Goal: Information Seeking & Learning: Learn about a topic

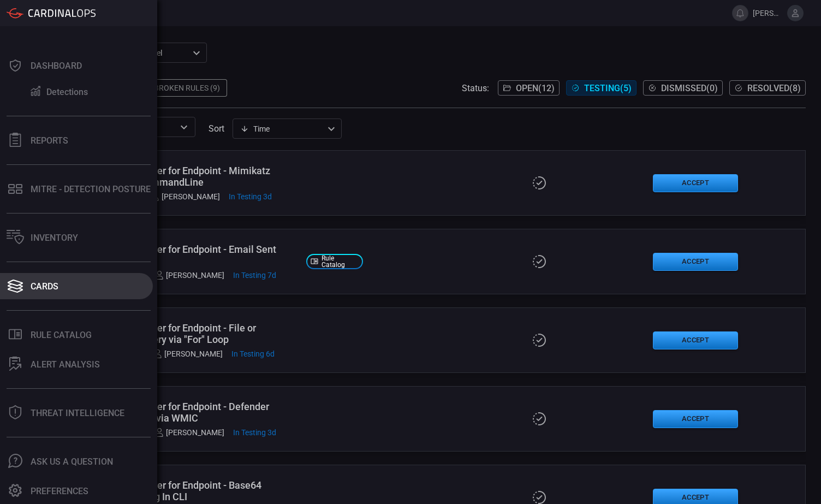
click at [43, 289] on div "Cards" at bounding box center [45, 286] width 28 height 10
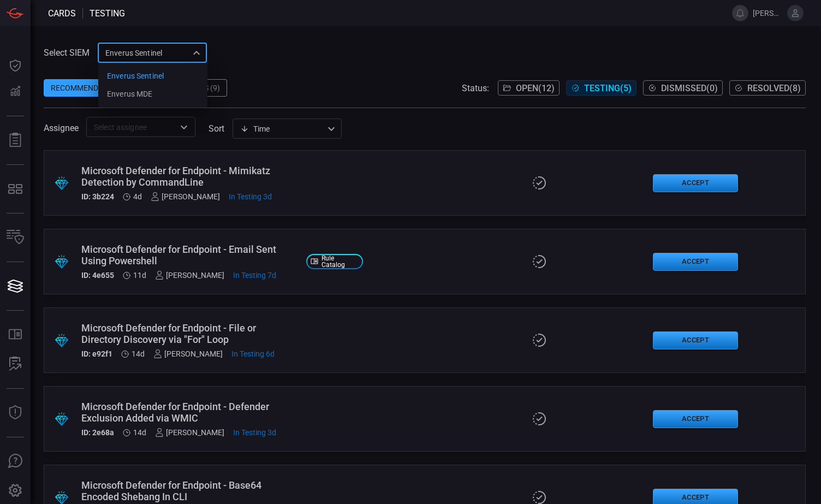
click at [196, 51] on div "Enverus Sentinel c91b43ff-c123-4683-be2e-f803907a5556 Enverus Sentinel Enverus …" at bounding box center [152, 53] width 109 height 20
click at [138, 96] on div "Enverus MDE" at bounding box center [129, 93] width 45 height 11
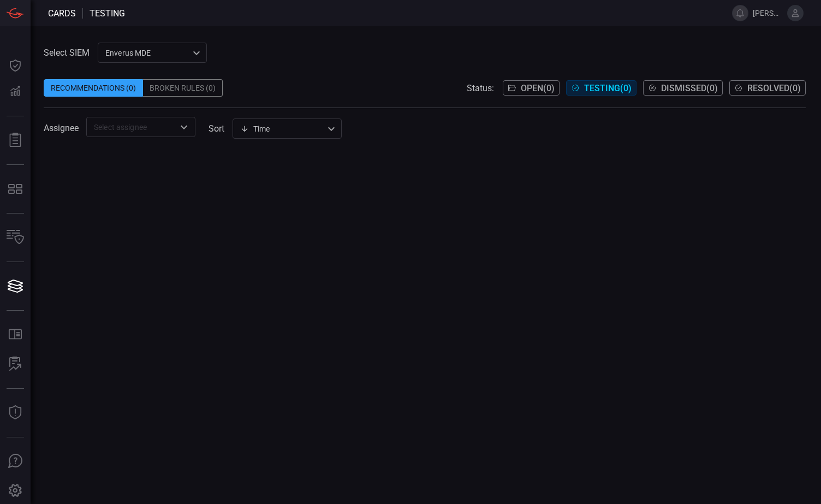
click at [531, 90] on span "Open ( 0 )" at bounding box center [538, 88] width 34 height 10
click at [155, 47] on div "Enverus MDE bf66557a-6948-430c-a79d-83d47c1d8503 ​" at bounding box center [152, 53] width 109 height 20
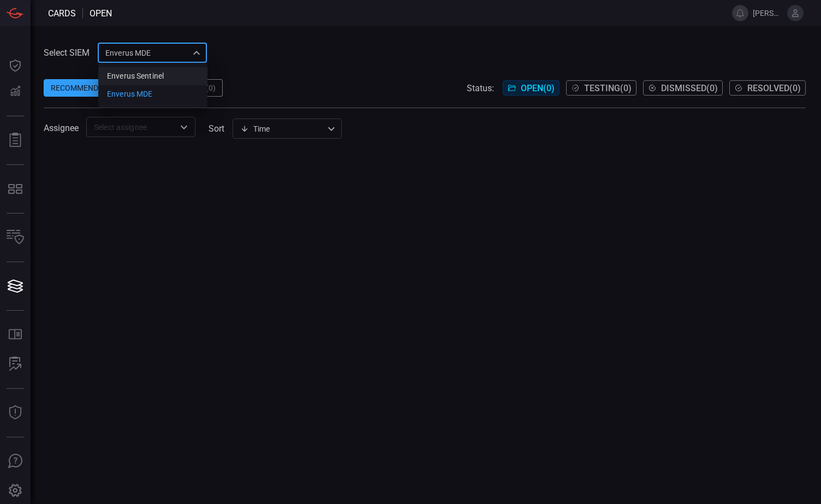
click at [139, 78] on div "Enverus Sentinel" at bounding box center [135, 75] width 57 height 11
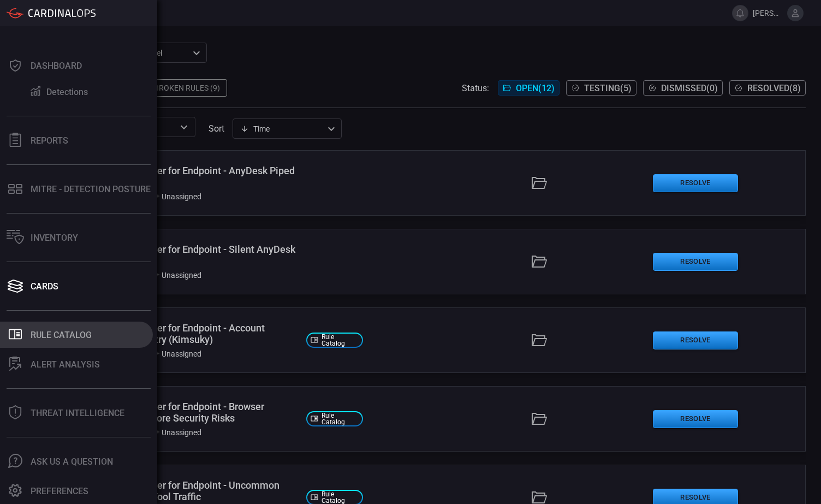
click at [55, 335] on div "Rule Catalog" at bounding box center [61, 335] width 61 height 10
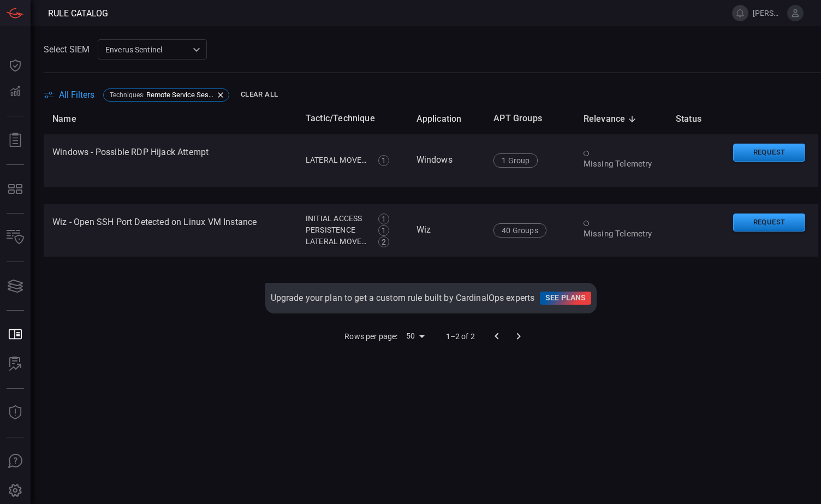
click at [200, 50] on div "Enverus Sentinel c91b43ff-c123-4683-be2e-f803907a5556 ​" at bounding box center [152, 49] width 109 height 20
click at [149, 90] on div "Enverus MDE" at bounding box center [129, 90] width 45 height 11
click at [221, 94] on icon at bounding box center [220, 94] width 5 height 5
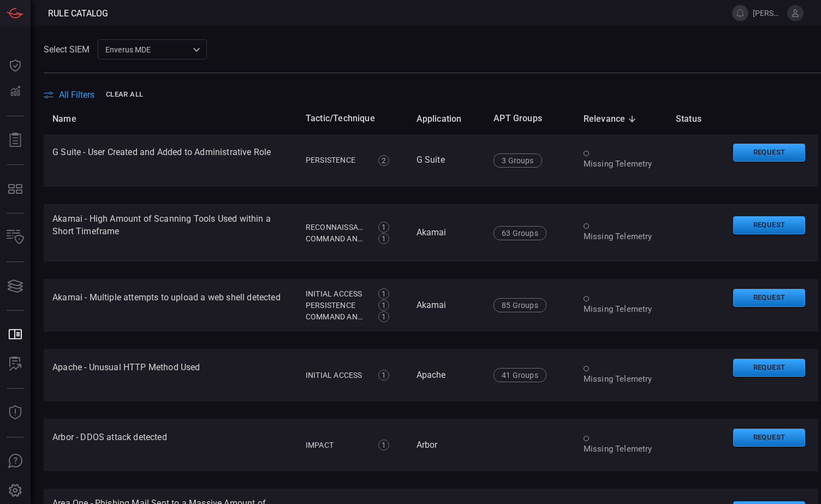
click at [628, 119] on icon at bounding box center [633, 119] width 10 height 10
click at [629, 116] on icon at bounding box center [632, 119] width 7 height 7
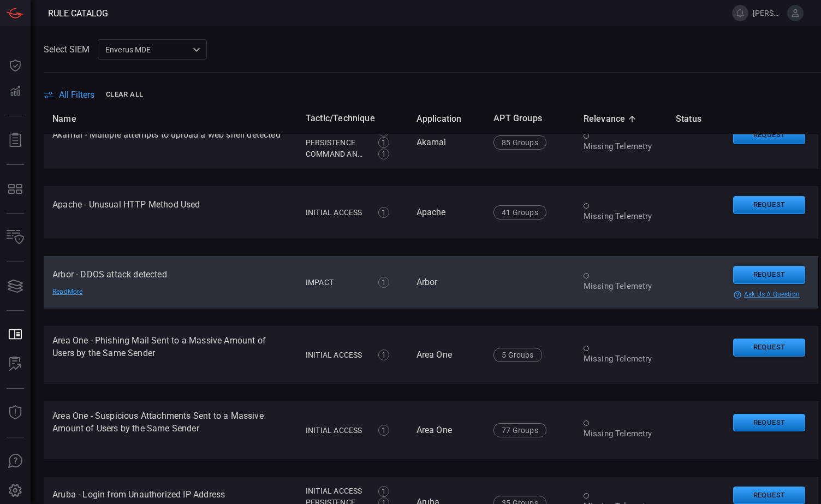
scroll to position [164, 0]
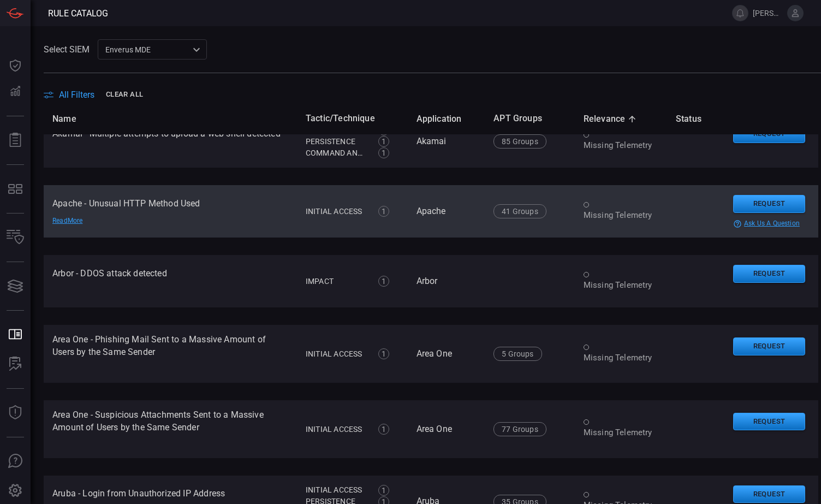
click at [248, 215] on td "Apache - Unusual HTTP Method Used Read More" at bounding box center [170, 211] width 253 height 52
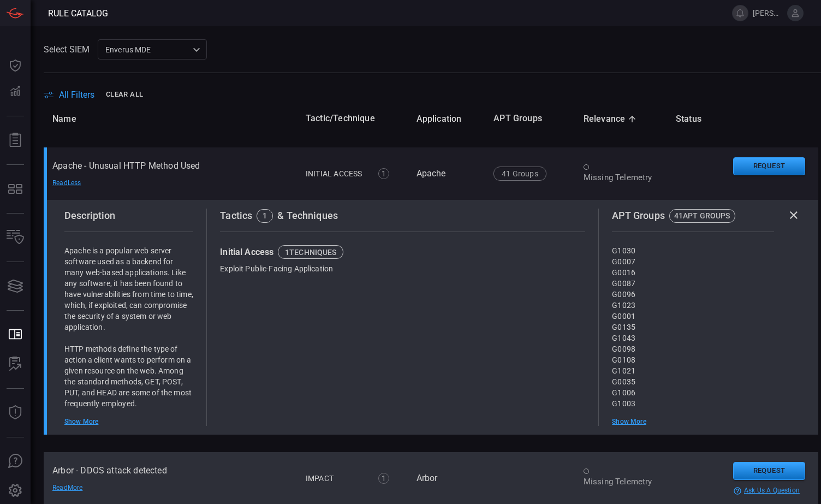
scroll to position [273, 0]
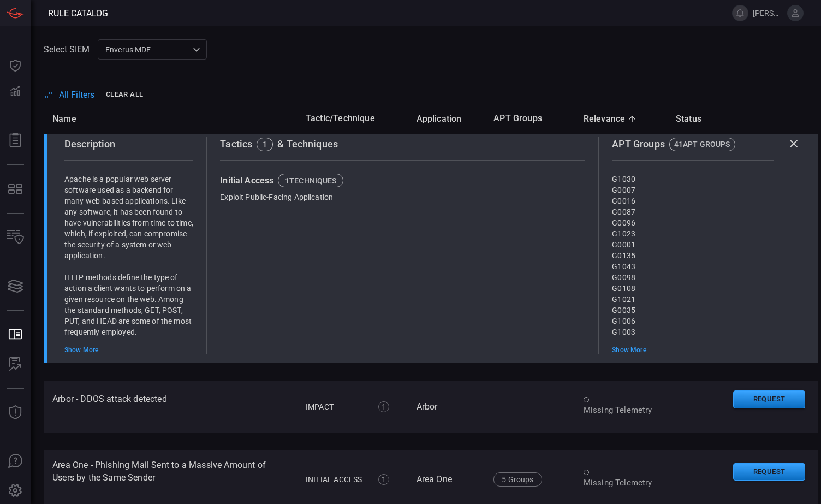
click at [88, 354] on div "Show More" at bounding box center [128, 350] width 129 height 9
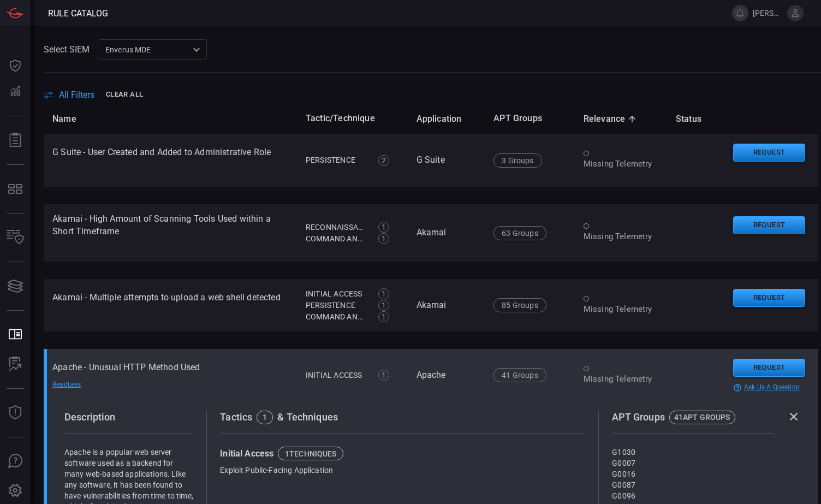
scroll to position [0, 0]
click at [69, 389] on div "Read Less" at bounding box center [90, 385] width 76 height 9
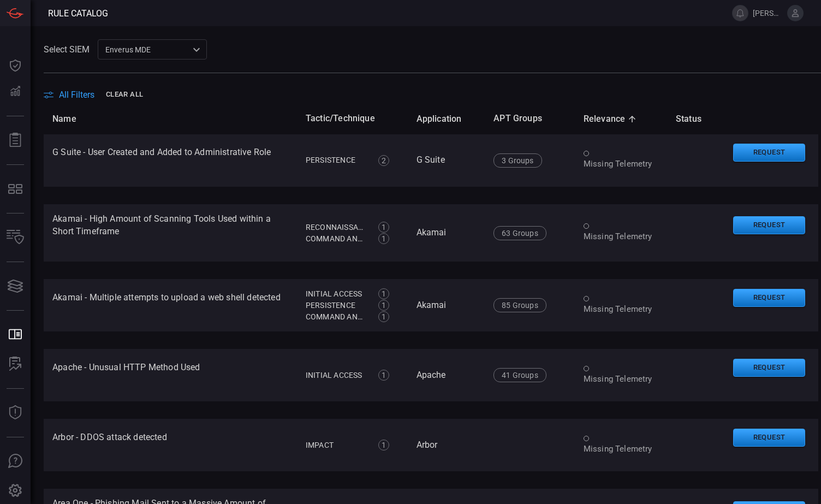
click at [82, 94] on span "All Filters" at bounding box center [77, 95] width 36 height 10
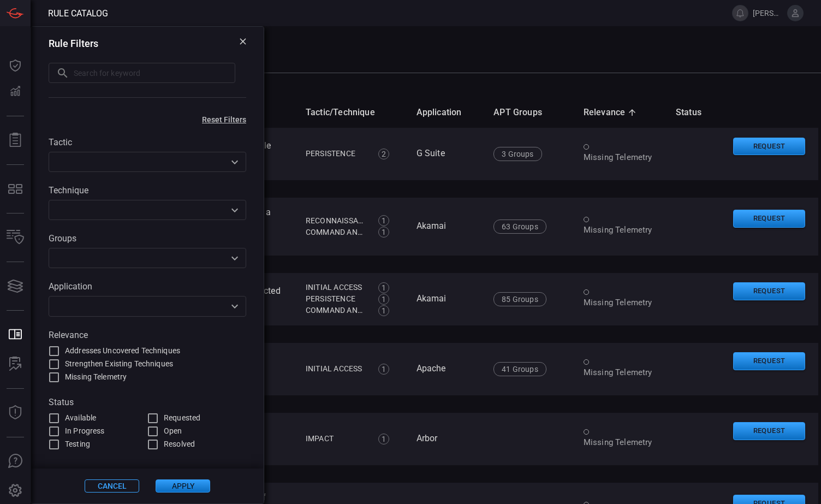
click at [232, 306] on icon "Open" at bounding box center [234, 306] width 13 height 13
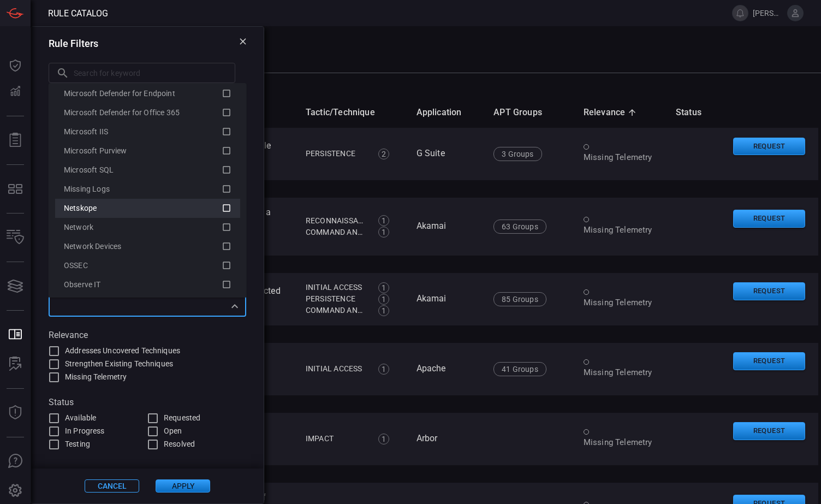
scroll to position [1584, 0]
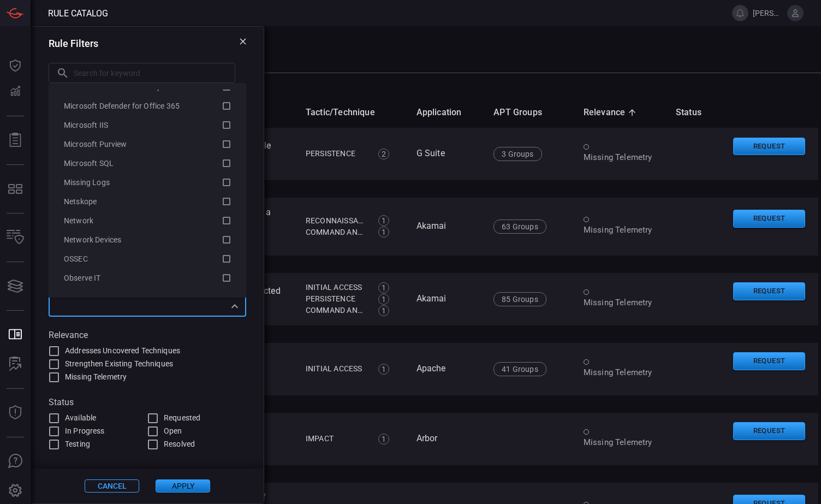
click at [362, 32] on main "Select SIEM Enverus MDE bf66557a-6948-430c-a79d-83d47c1d8503 ​ All Filters Name…" at bounding box center [410, 265] width 821 height 478
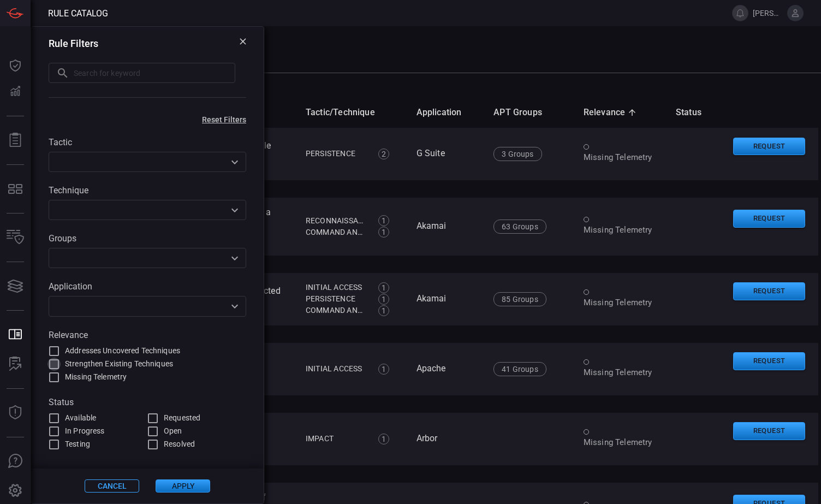
click at [54, 363] on input "Strengthen Existing Techniques" at bounding box center [54, 364] width 13 height 13
checkbox input "true"
click at [52, 349] on input "Addresses Uncovered Techniques" at bounding box center [54, 351] width 13 height 13
checkbox input "true"
click at [177, 483] on button "Apply" at bounding box center [183, 486] width 55 height 13
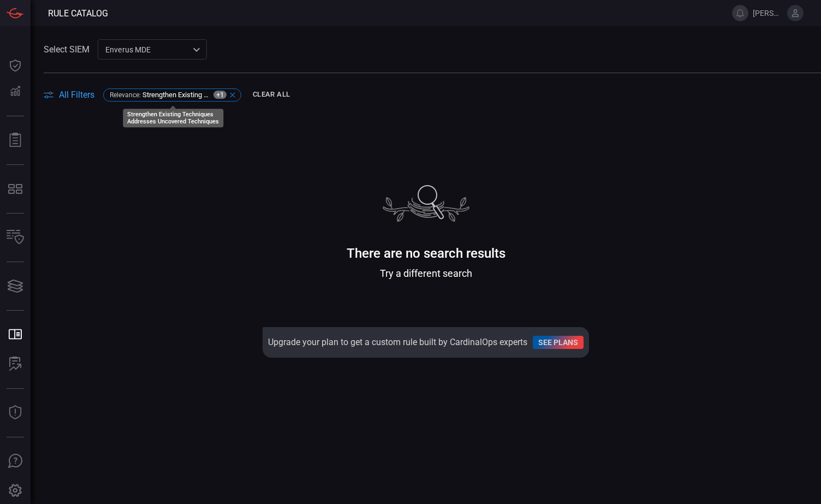
click at [233, 93] on icon at bounding box center [232, 95] width 9 height 9
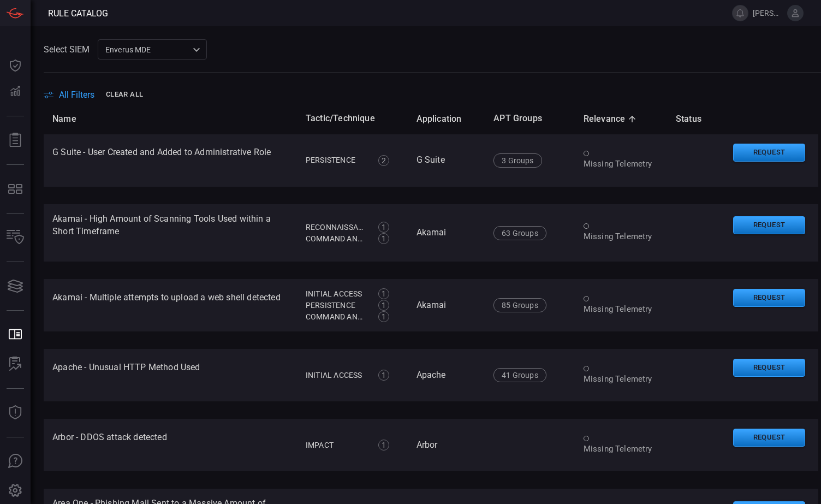
click at [269, 43] on div "Select SIEM Enverus MDE bf66557a-6948-430c-a79d-83d47c1d8503 ​" at bounding box center [433, 49] width 778 height 20
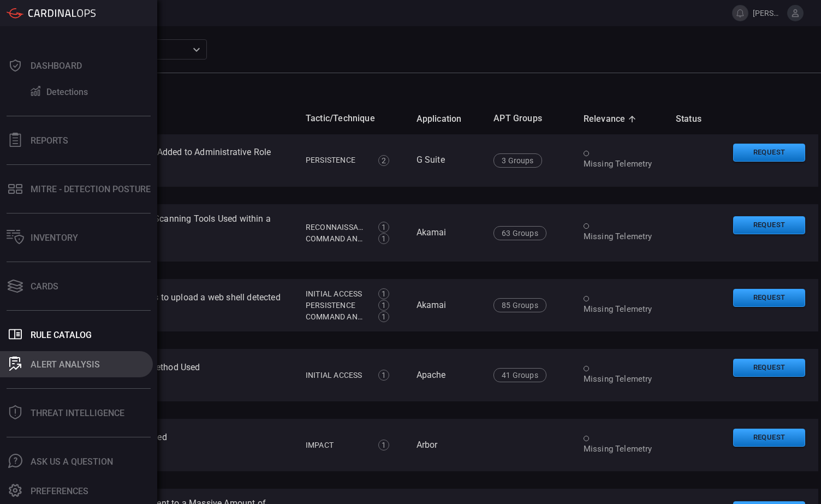
click at [62, 365] on div "ALERT ANALYSIS" at bounding box center [65, 364] width 69 height 10
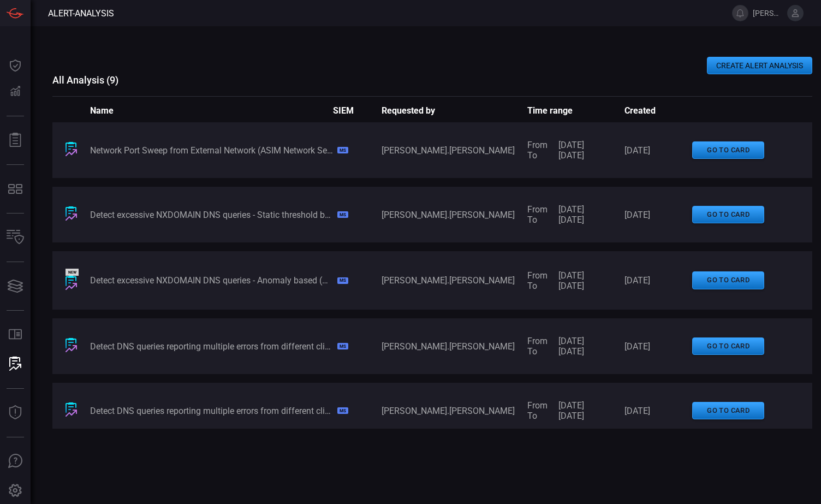
click at [231, 153] on div "Network Port Sweep from External Network (ASIM Network Session schema)" at bounding box center [211, 150] width 243 height 10
click at [221, 147] on div "Network Port Sweep from External Network (ASIM Network Session schema)" at bounding box center [211, 150] width 243 height 10
click at [230, 143] on div "Network Port Sweep from External Network (ASIM Network Session schema) MS [PERS…" at bounding box center [432, 150] width 760 height 56
click at [710, 148] on button "go to card" at bounding box center [729, 150] width 72 height 18
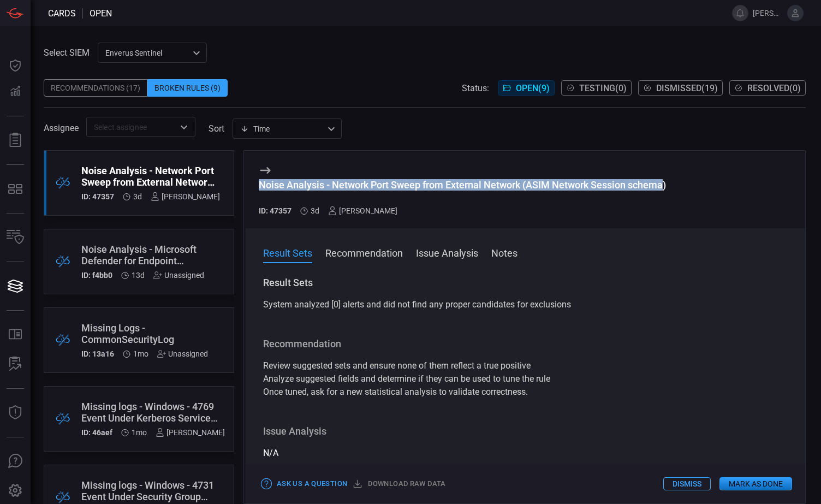
drag, startPoint x: 261, startPoint y: 187, endPoint x: 664, endPoint y: 180, distance: 403.2
click at [664, 180] on div "Noise Analysis - Network Port Sweep from External Network (ASIM Network Session…" at bounding box center [462, 184] width 407 height 11
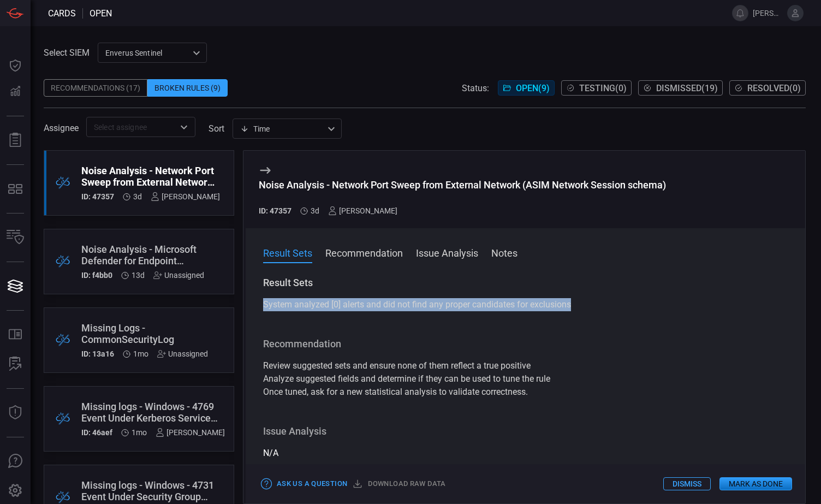
drag, startPoint x: 263, startPoint y: 306, endPoint x: 582, endPoint y: 309, distance: 319.0
click at [582, 309] on div "System analyzed [0] alerts and did not find any proper candidates for exclusions" at bounding box center [525, 304] width 525 height 13
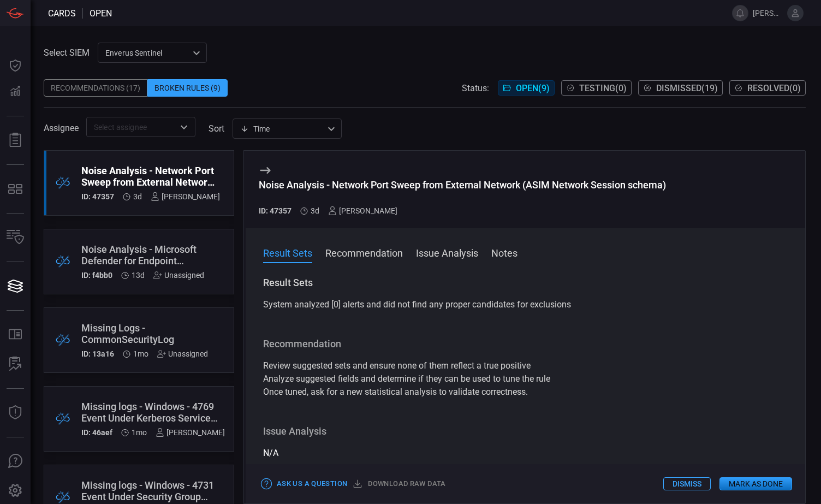
click at [101, 88] on div "Recommendations (17)" at bounding box center [96, 87] width 104 height 17
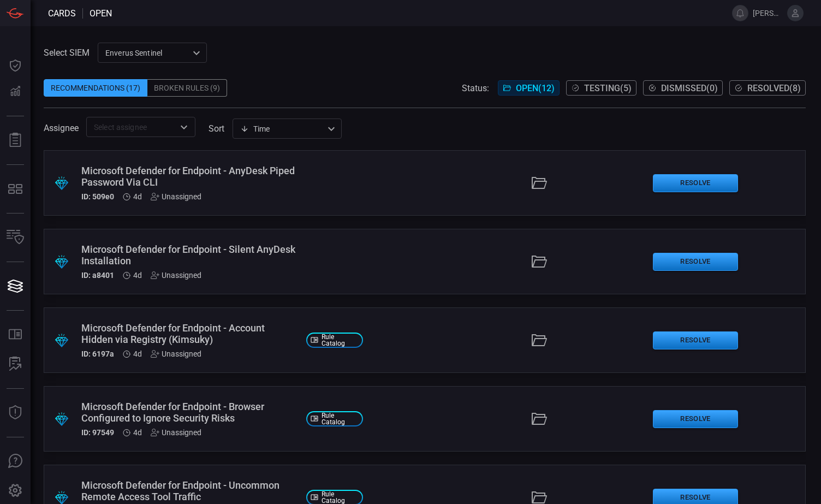
click at [186, 51] on div "Enverus Sentinel c91b43ff-c123-4683-be2e-f803907a5556 ​" at bounding box center [152, 53] width 109 height 20
click at [138, 96] on div "Enverus MDE" at bounding box center [129, 93] width 45 height 11
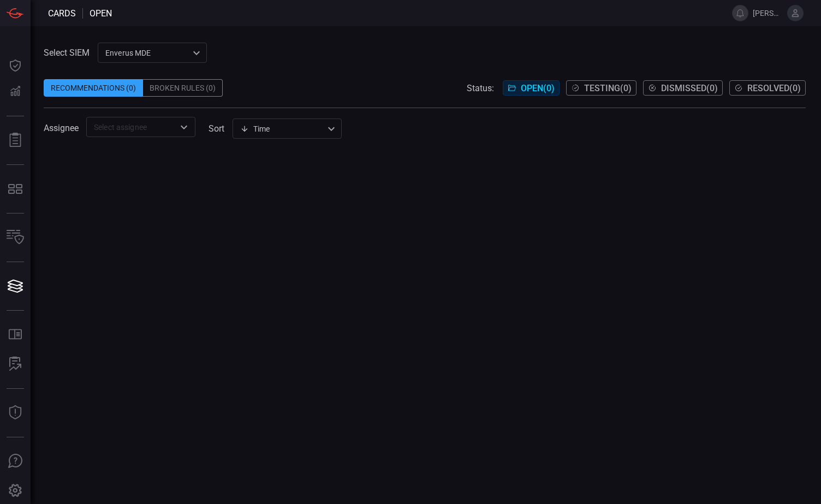
click at [170, 52] on div "Enverus MDE bf66557a-6948-430c-a79d-83d47c1d8503 ​" at bounding box center [152, 53] width 109 height 20
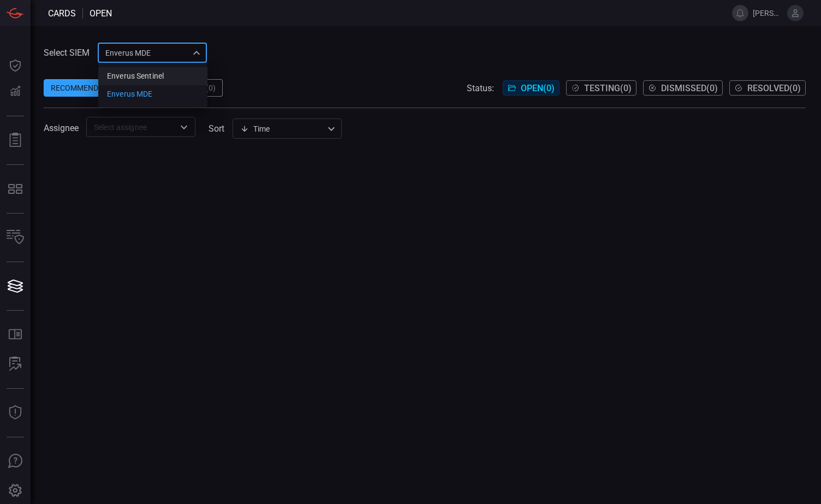
click at [139, 78] on div "Enverus Sentinel" at bounding box center [135, 75] width 57 height 11
